Goal: Information Seeking & Learning: Learn about a topic

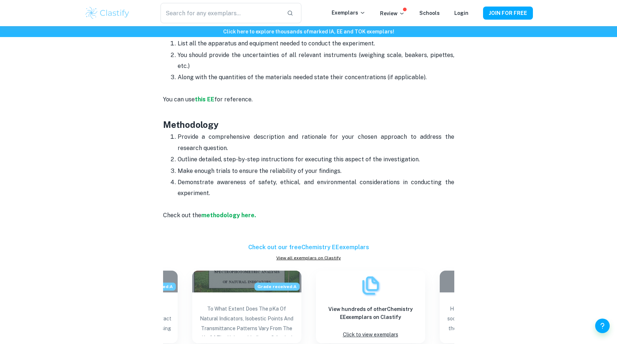
scroll to position [1082, 0]
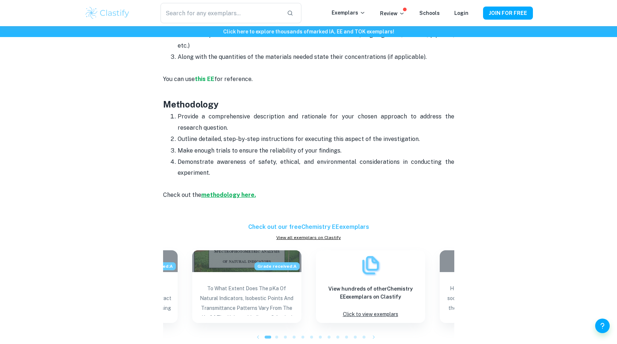
click at [215, 194] on strong "methodology here." at bounding box center [228, 195] width 55 height 7
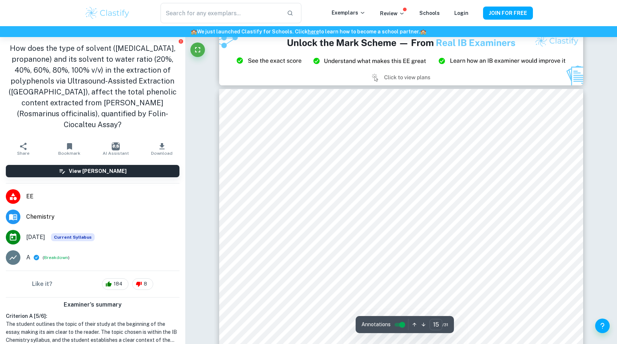
scroll to position [7445, 0]
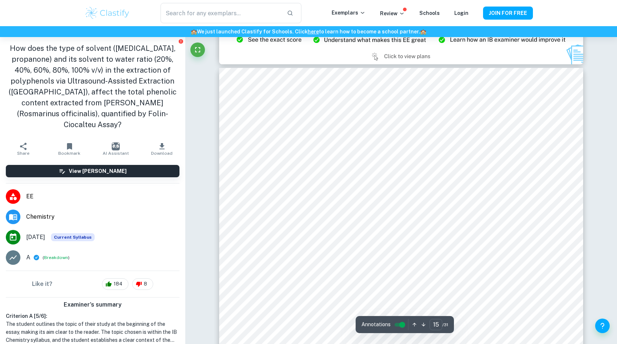
type input "14"
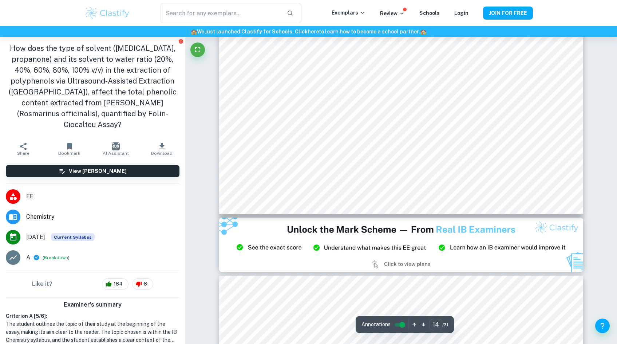
scroll to position [7260, 0]
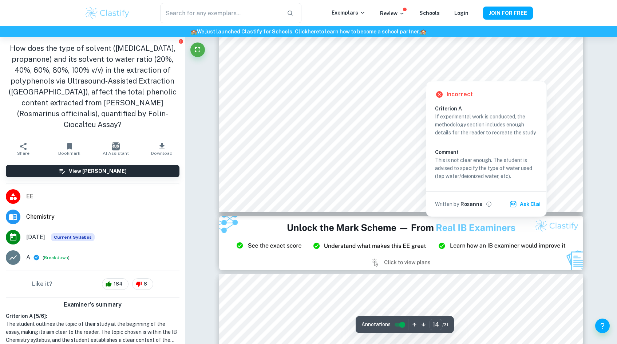
click at [425, 72] on div at bounding box center [426, 75] width 18 height 8
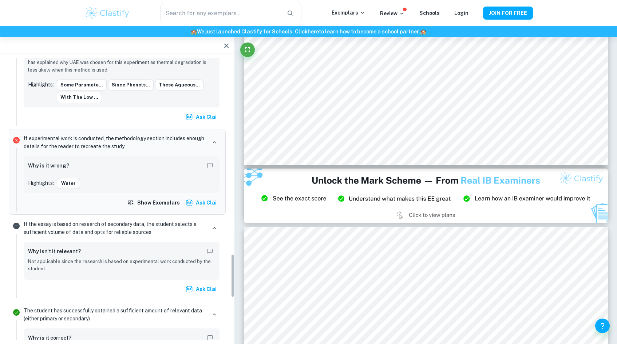
scroll to position [1271, 0]
type input "14"
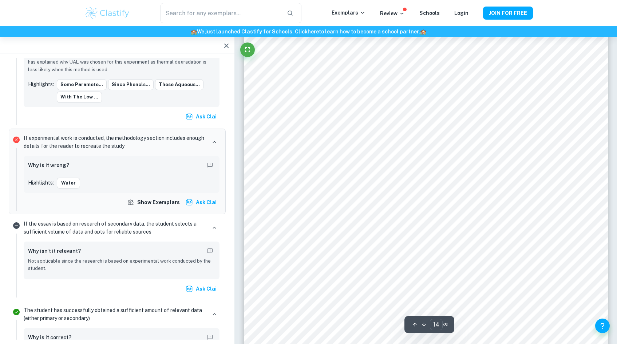
scroll to position [6847, 0]
